Goal: Find specific page/section: Find specific page/section

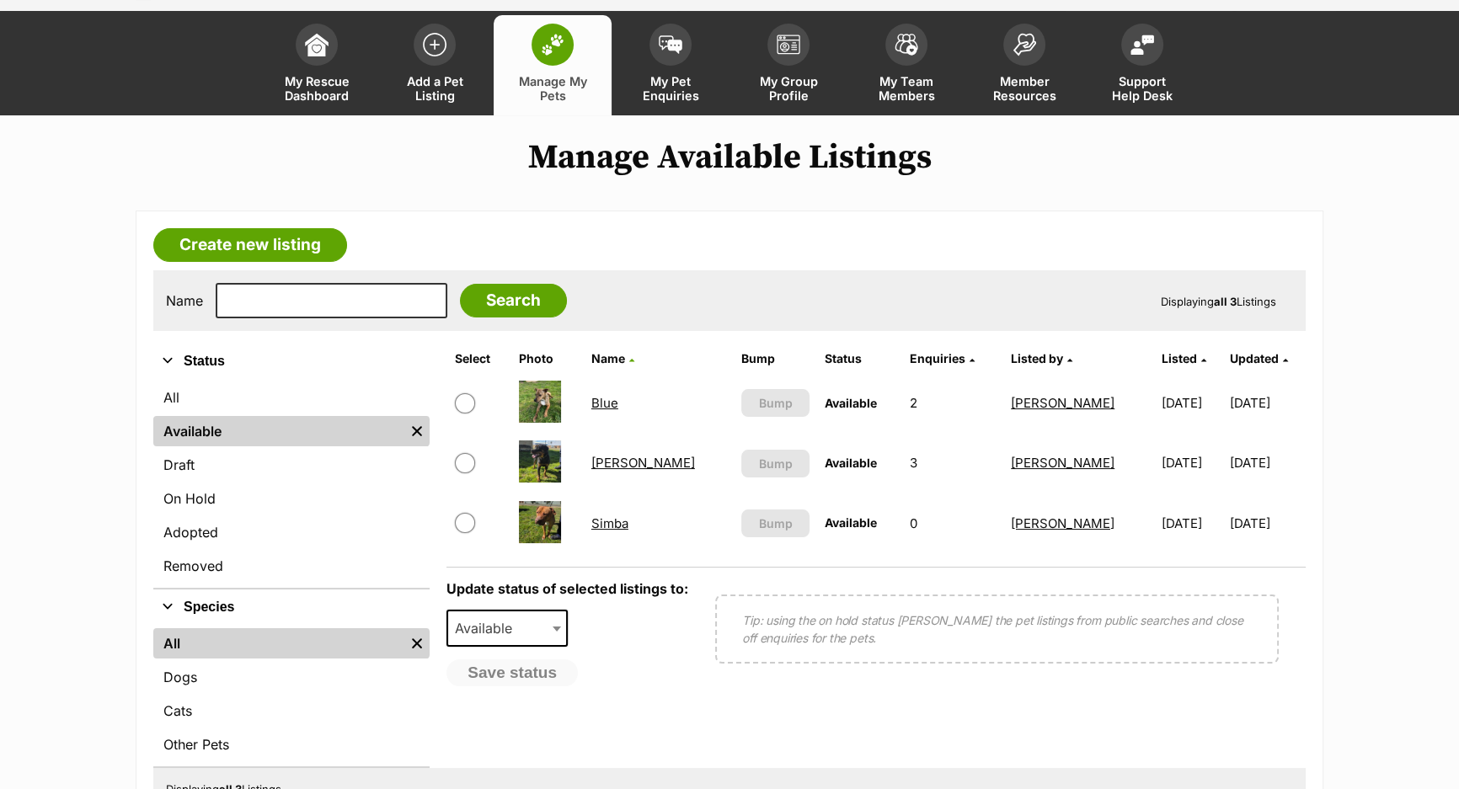
click at [607, 392] on td "Blue" at bounding box center [658, 403] width 149 height 58
click at [605, 396] on link "Blue" at bounding box center [604, 403] width 27 height 16
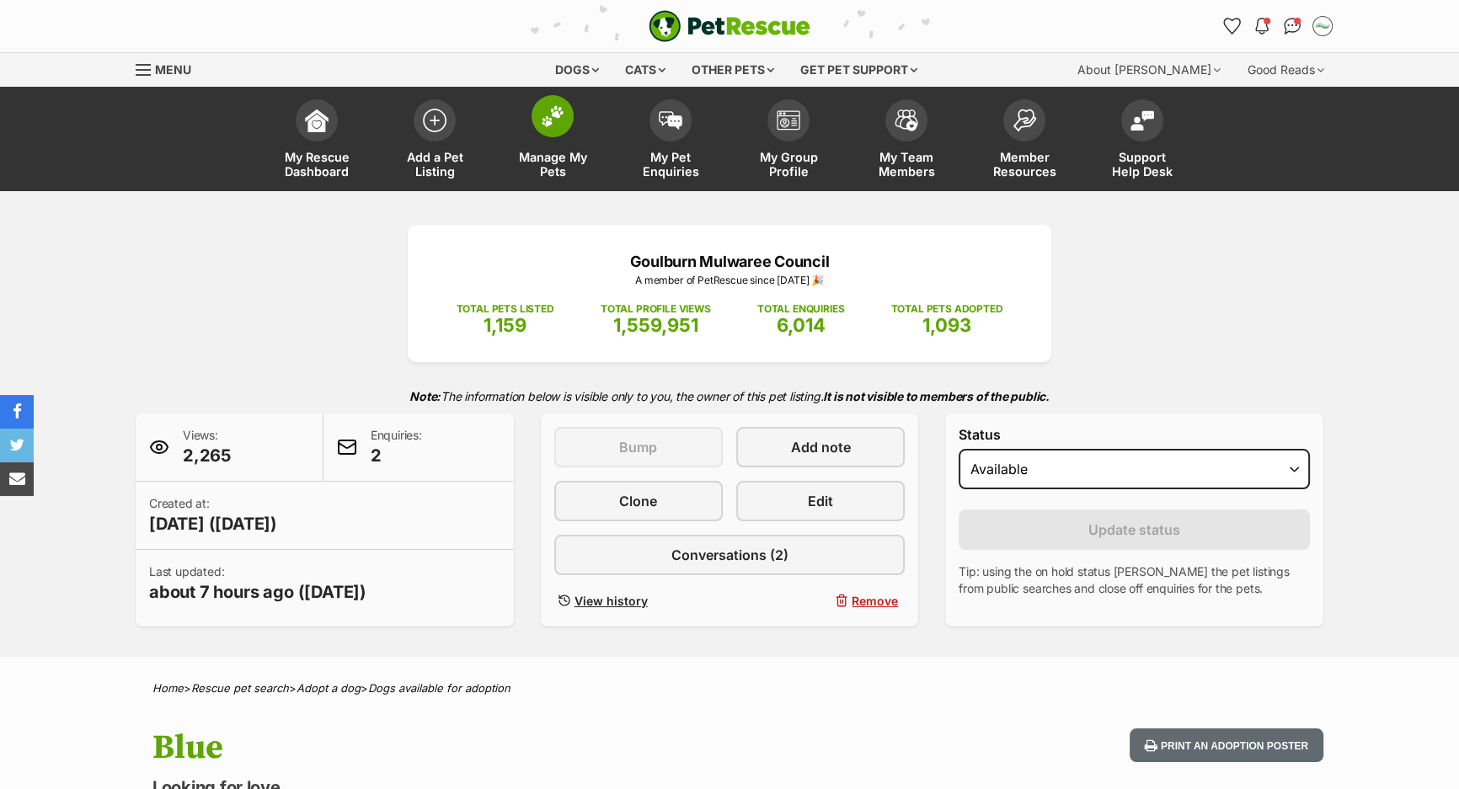
click at [560, 128] on span at bounding box center [552, 116] width 42 height 42
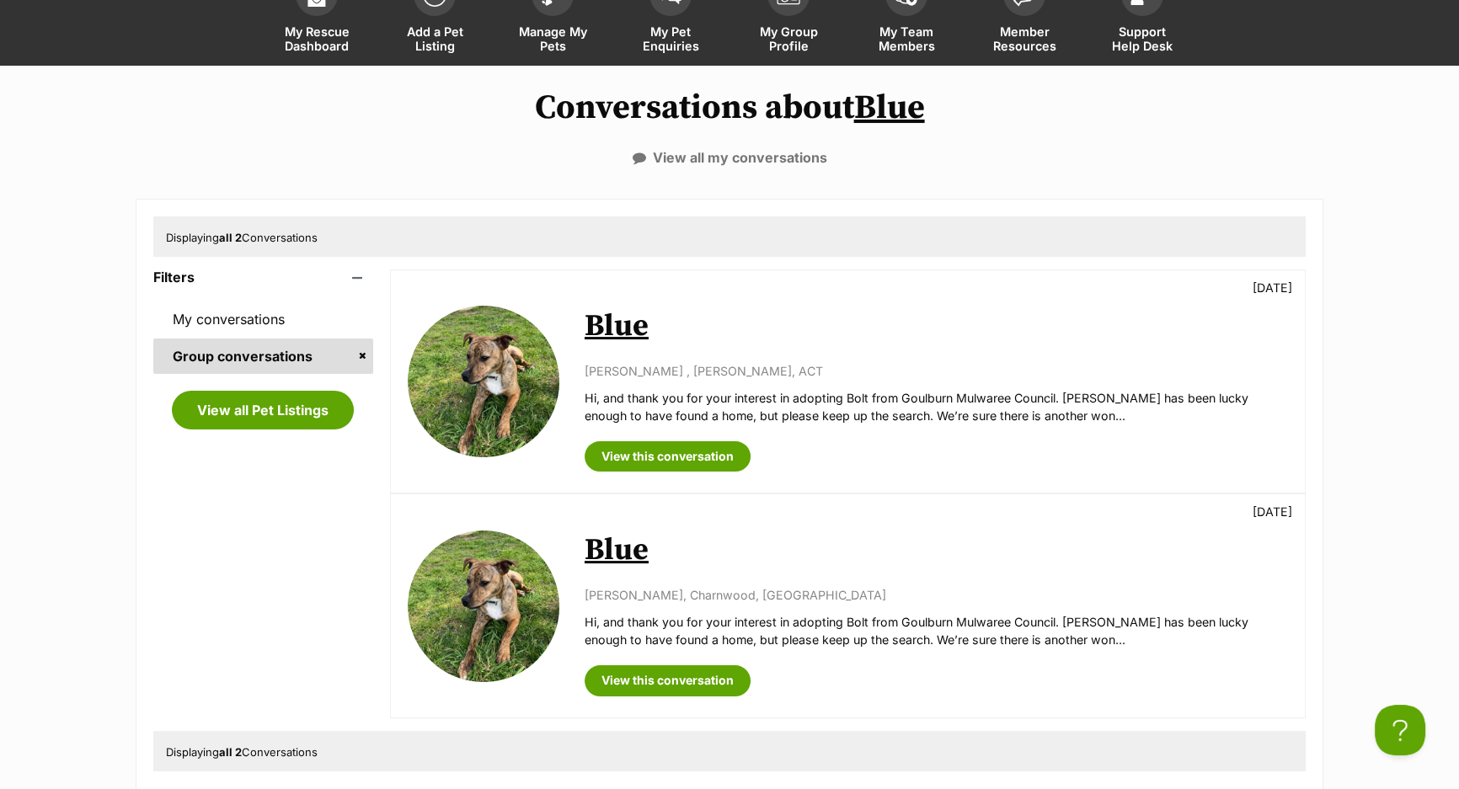
scroll to position [152, 0]
